Goal: Transaction & Acquisition: Purchase product/service

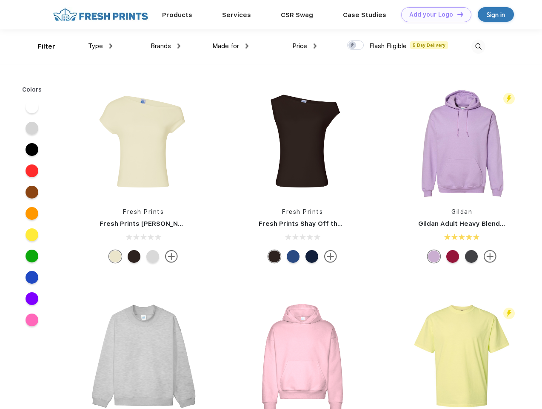
click at [433, 14] on link "Add your Logo Design Tool" at bounding box center [436, 14] width 70 height 15
click at [0, 0] on div "Design Tool" at bounding box center [0, 0] width 0 height 0
click at [457, 14] on link "Add your Logo Design Tool" at bounding box center [436, 14] width 70 height 15
click at [41, 46] on div "Filter" at bounding box center [46, 47] width 17 height 10
click at [100, 46] on span "Type" at bounding box center [95, 46] width 15 height 8
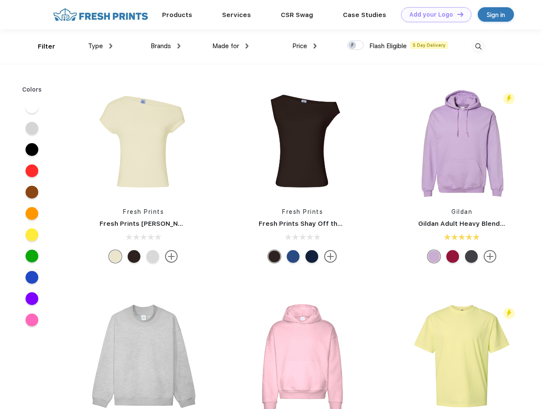
click at [166, 46] on span "Brands" at bounding box center [161, 46] width 20 height 8
click at [231, 46] on span "Made for" at bounding box center [225, 46] width 27 height 8
click at [305, 46] on span "Price" at bounding box center [299, 46] width 15 height 8
click at [356, 46] on div at bounding box center [355, 44] width 17 height 9
click at [353, 46] on input "checkbox" at bounding box center [350, 43] width 6 height 6
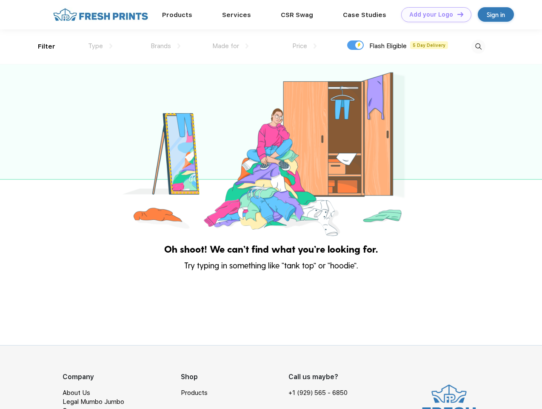
click at [478, 46] on img at bounding box center [479, 47] width 14 height 14
